Goal: Communication & Community: Answer question/provide support

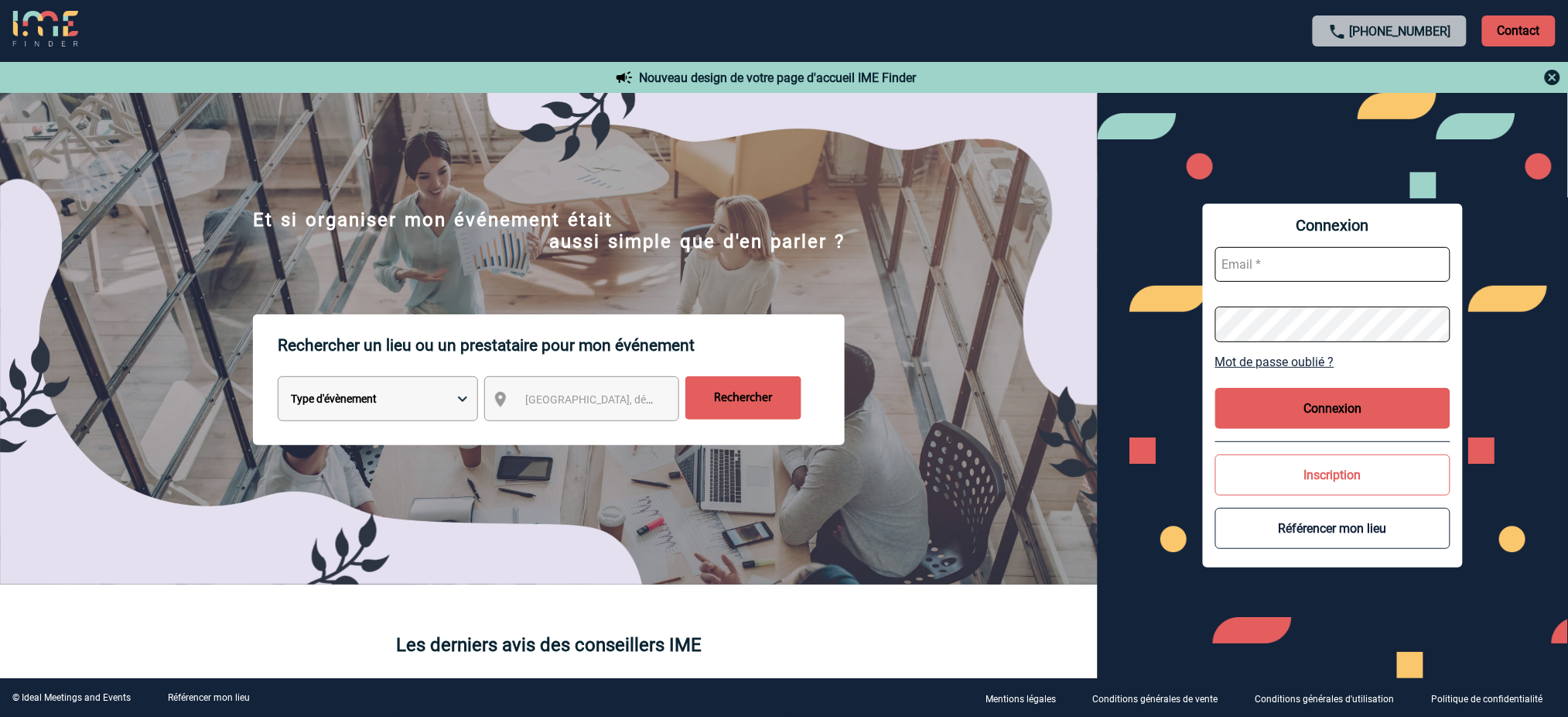
type input "[EMAIL_ADDRESS][DOMAIN_NAME]"
click at [1335, 411] on button "Connexion" at bounding box center [1332, 408] width 235 height 41
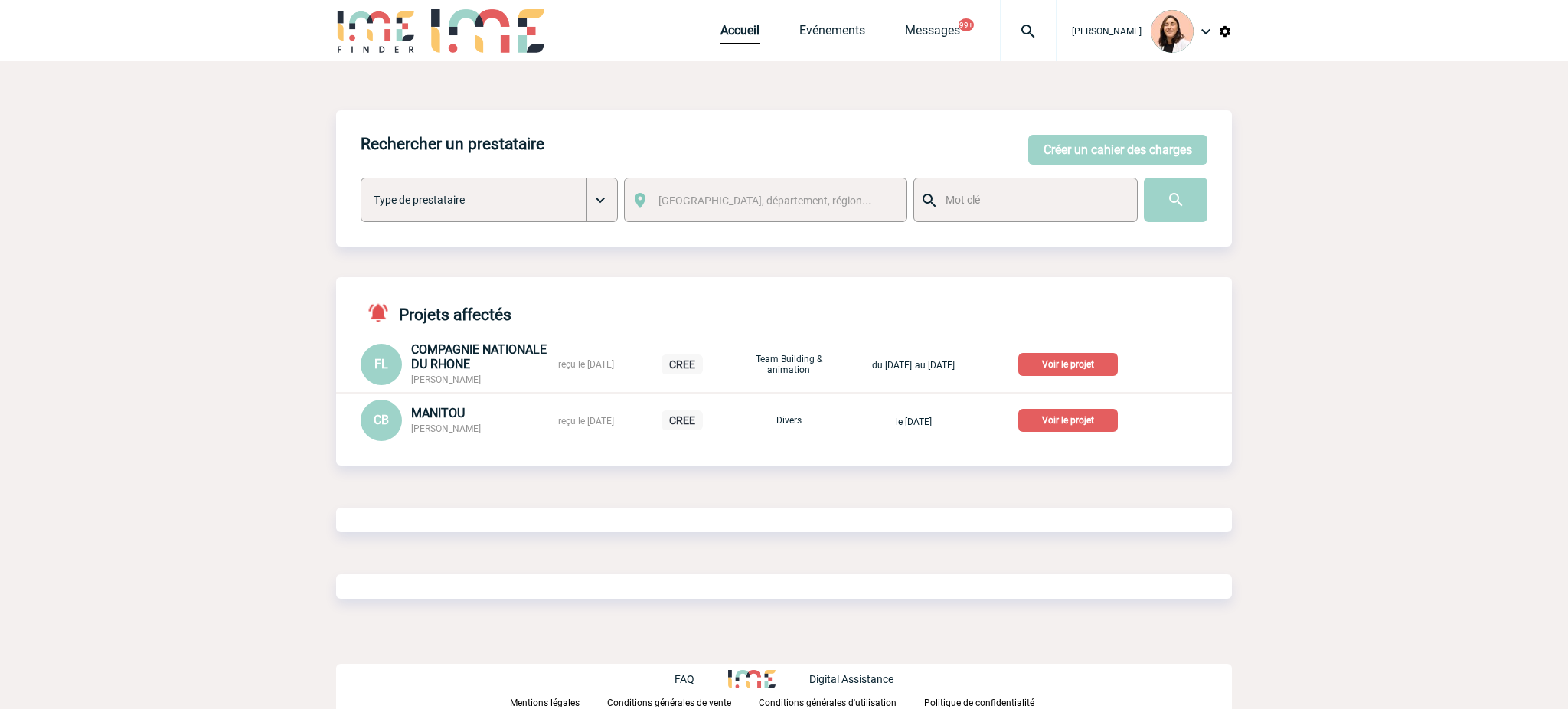
click at [1015, 8] on div at bounding box center [1028, 30] width 57 height 61
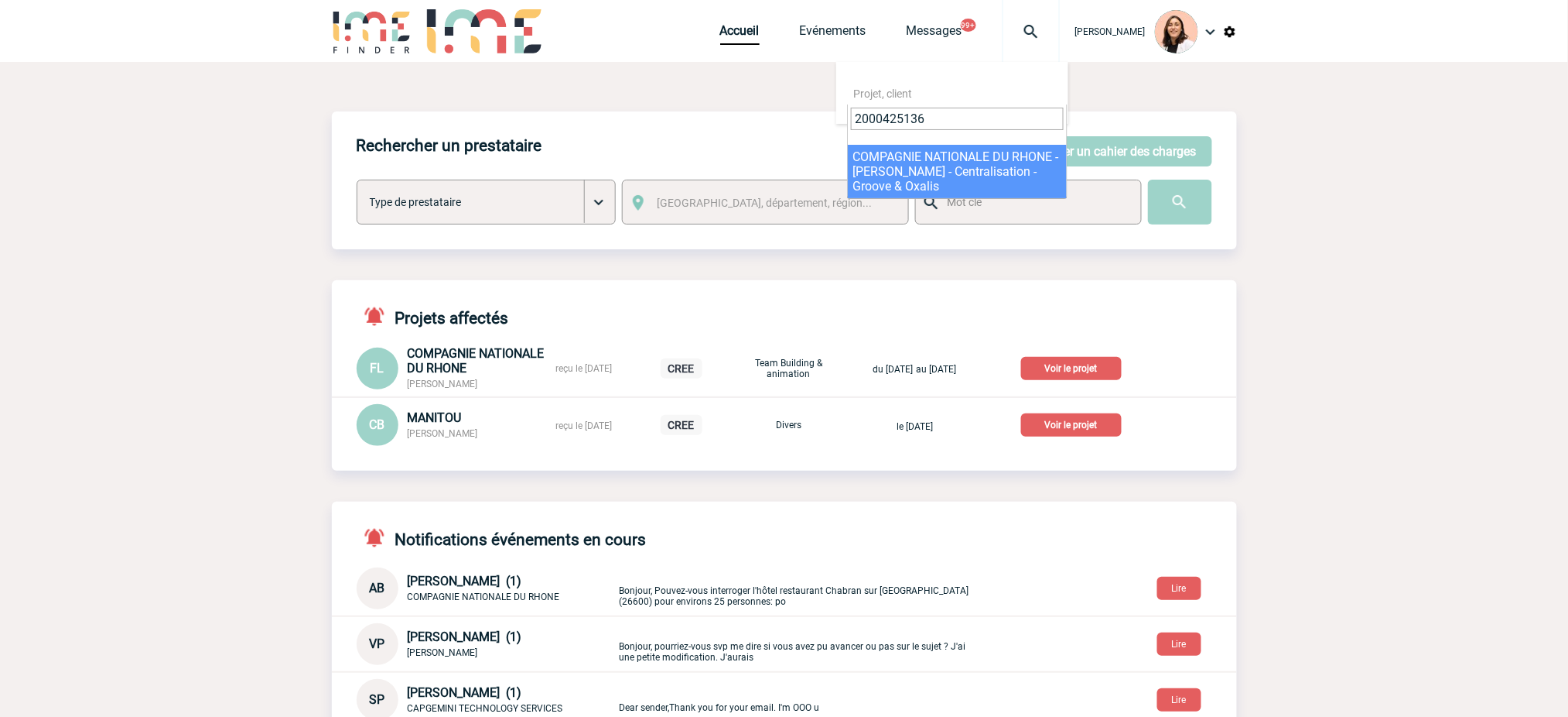
type input "2000425136"
select select "24637"
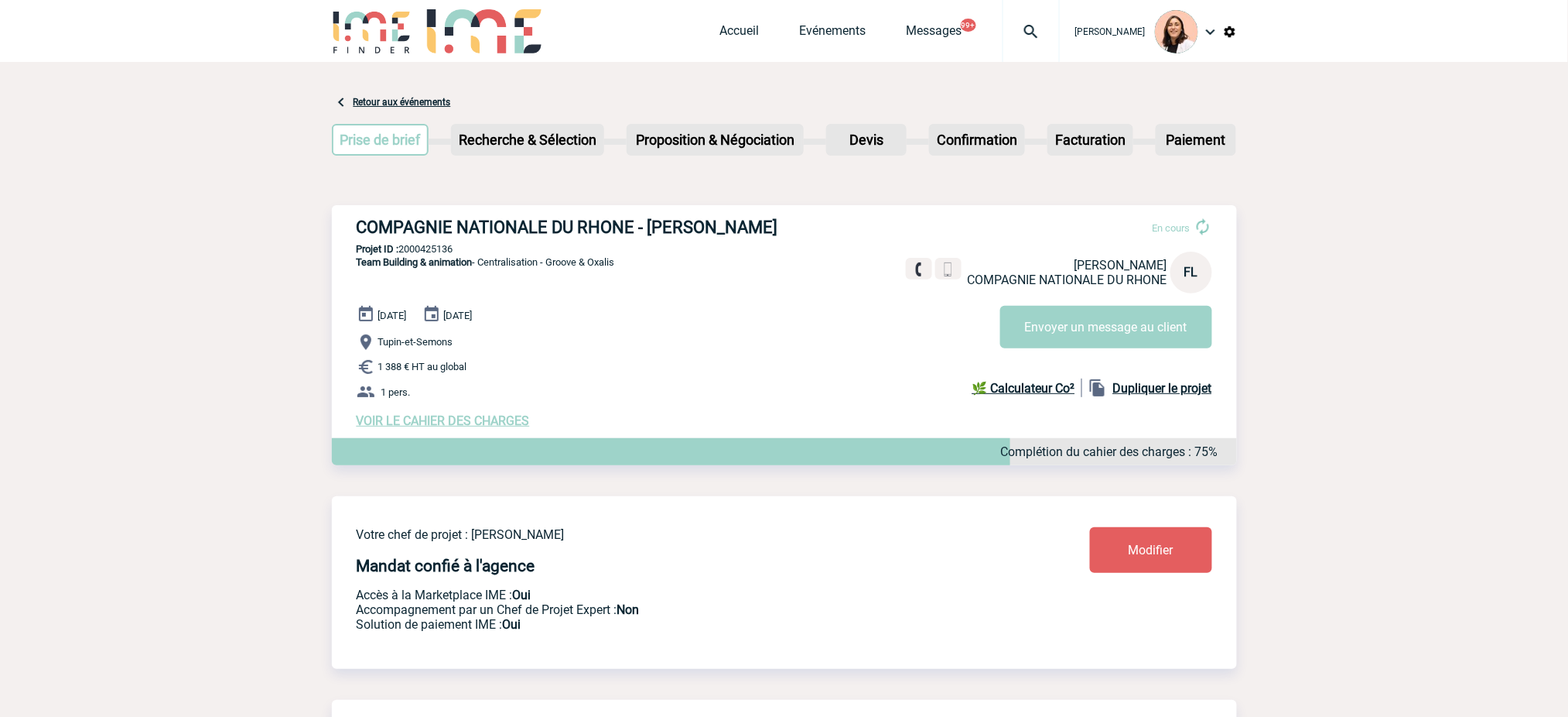
click at [631, 236] on h3 "COMPAGNIE NATIONALE DU RHONE - Frédéric LANDRODIE" at bounding box center [589, 227] width 464 height 20
copy div "COMPAGNIE NATIONALE DU RHONE - Frédéric LANDRODIE"
click at [420, 256] on p "Team Building & animation - Centralisation - Groove & Oxalis" at bounding box center [474, 280] width 283 height 50
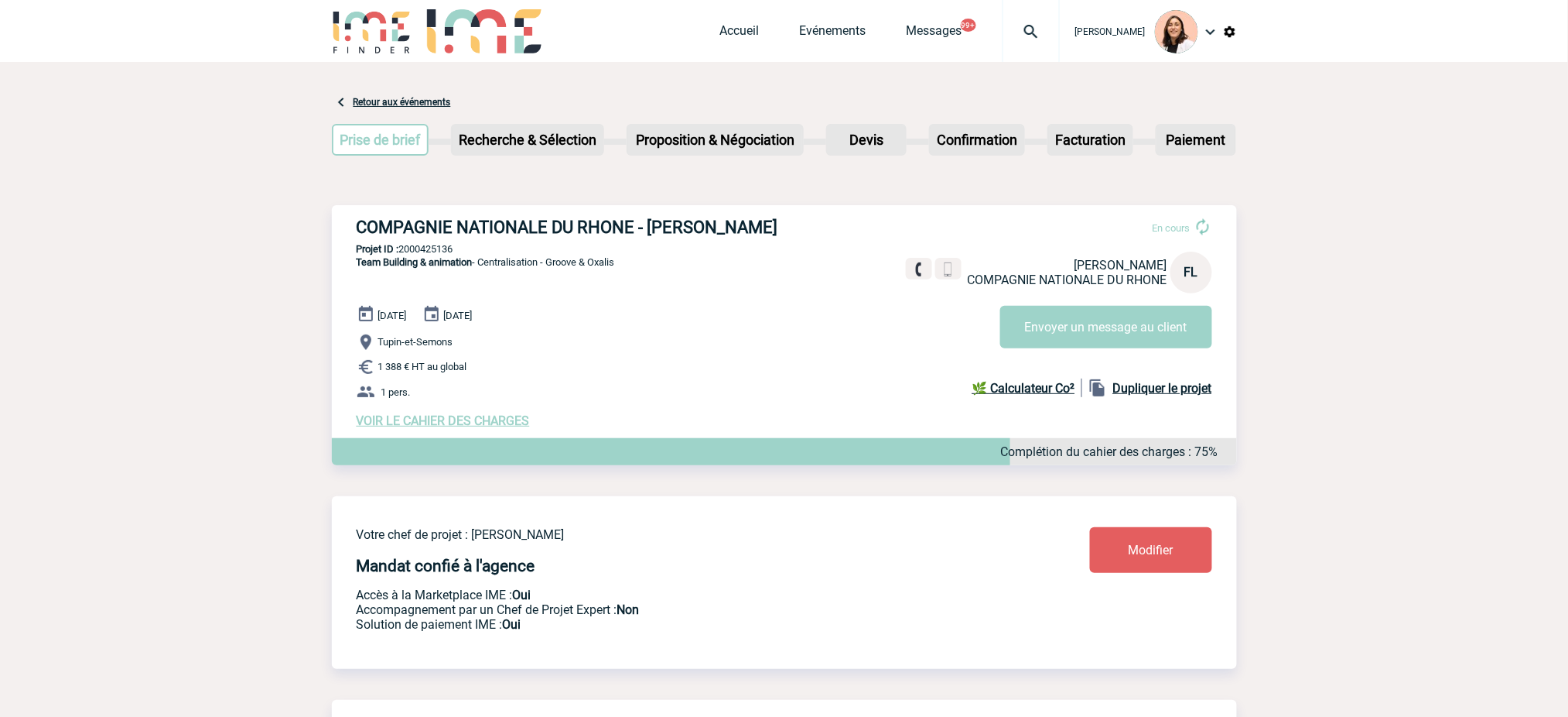
click at [423, 252] on p "Projet ID : 2000425136" at bounding box center [784, 249] width 905 height 12
copy p "2000425136"
drag, startPoint x: 644, startPoint y: 270, endPoint x: 554, endPoint y: 262, distance: 90.4
click at [554, 262] on div "COMPAGNIE NATIONALE DU RHONE - Frédéric LANDRODIE En cours Frédéric LANDRODIE C…" at bounding box center [784, 322] width 905 height 235
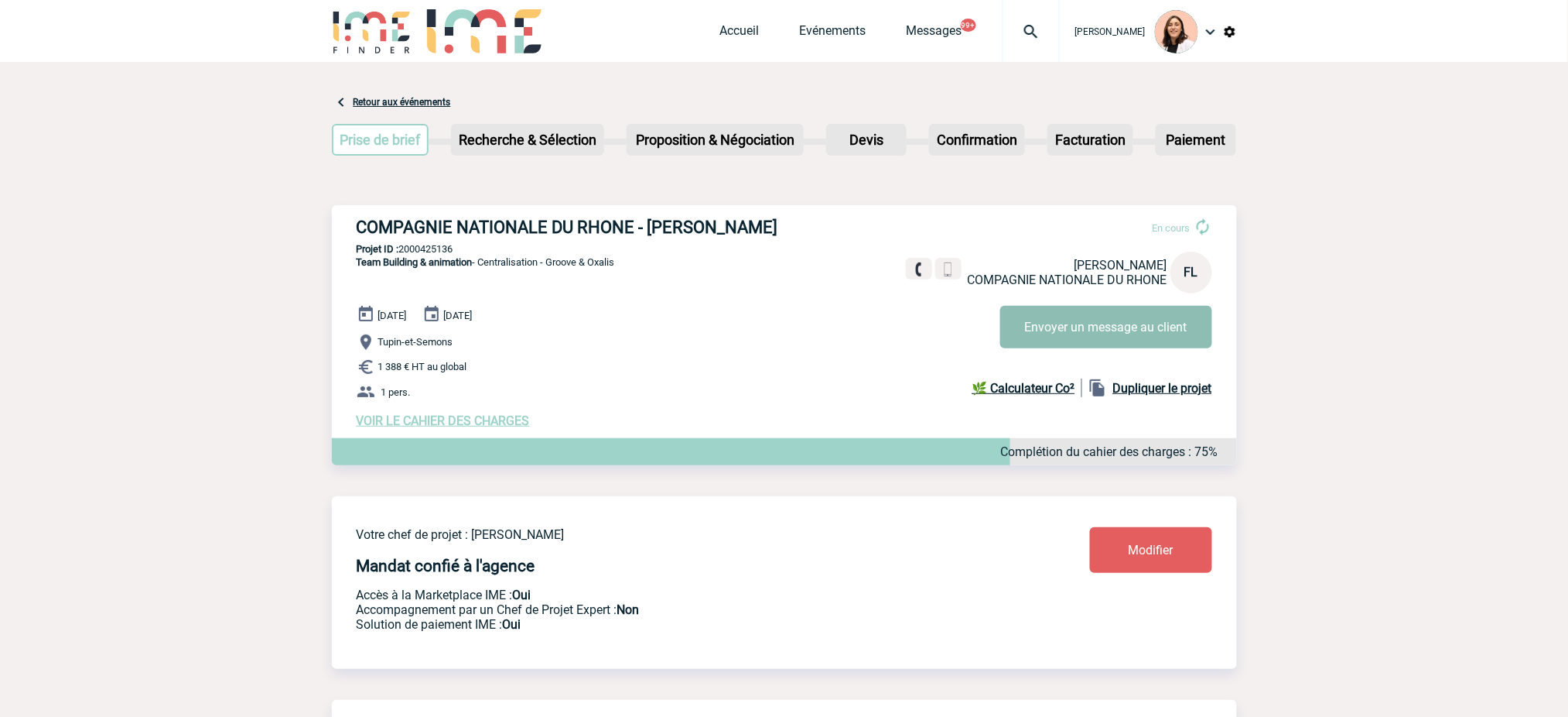
copy span "Groove & Oxalis"
click at [1078, 337] on button "Envoyer un message au client" at bounding box center [1106, 326] width 212 height 43
